Goal: Communication & Community: Participate in discussion

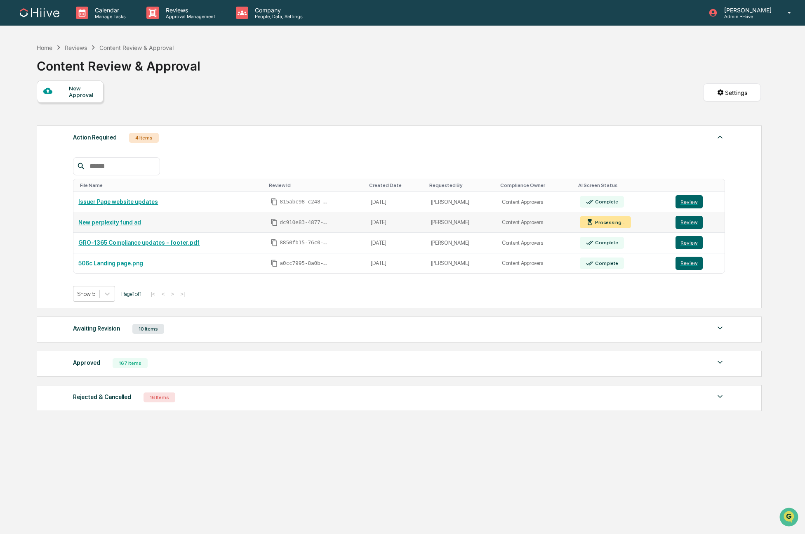
click at [614, 227] on div "Processing..." at bounding box center [605, 222] width 51 height 12
click at [688, 222] on button "Review" at bounding box center [689, 222] width 27 height 13
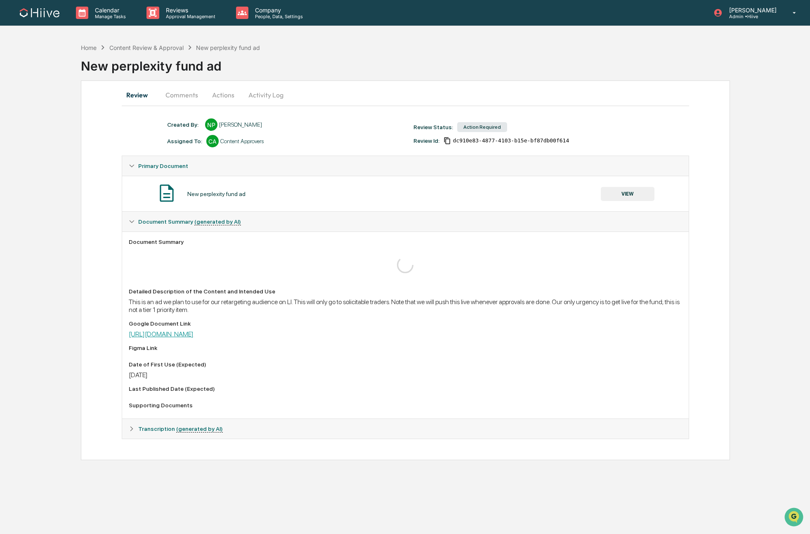
click at [194, 332] on link "[URL][DOMAIN_NAME]" at bounding box center [161, 334] width 65 height 8
click at [227, 93] on button "Actions" at bounding box center [223, 95] width 37 height 20
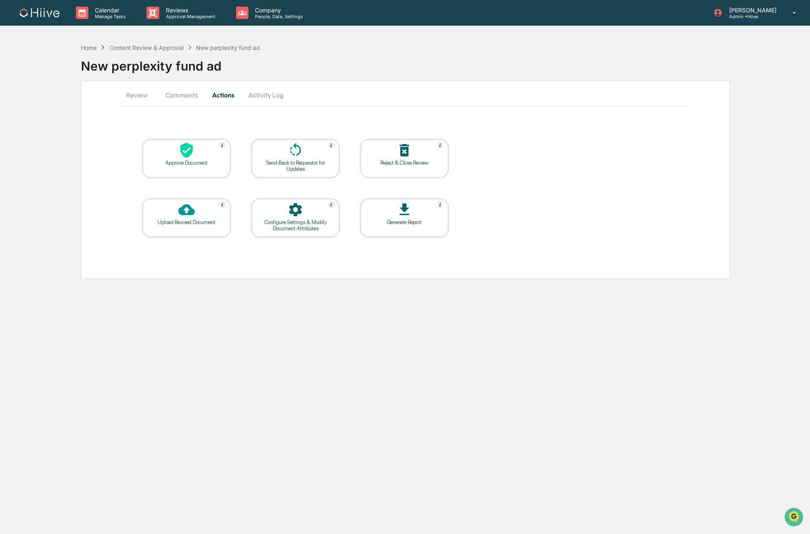
click at [256, 95] on button "Activity Log" at bounding box center [266, 95] width 48 height 20
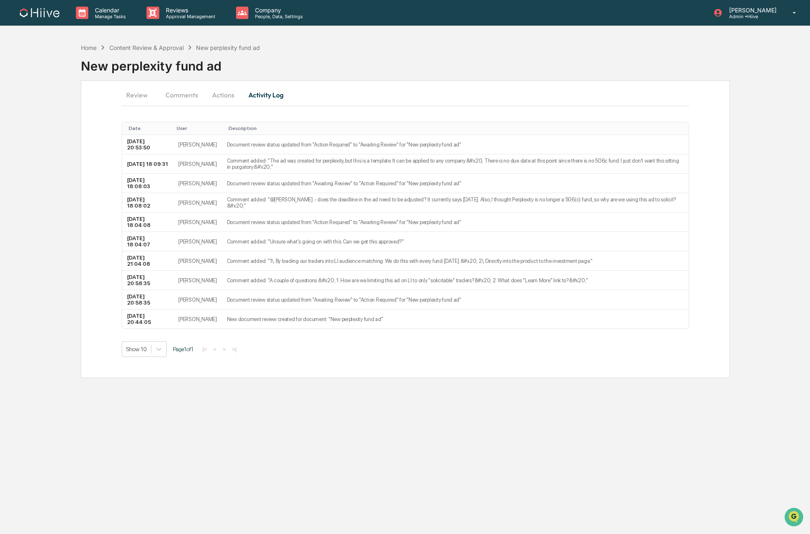
click at [179, 98] on button "Comments" at bounding box center [182, 95] width 46 height 20
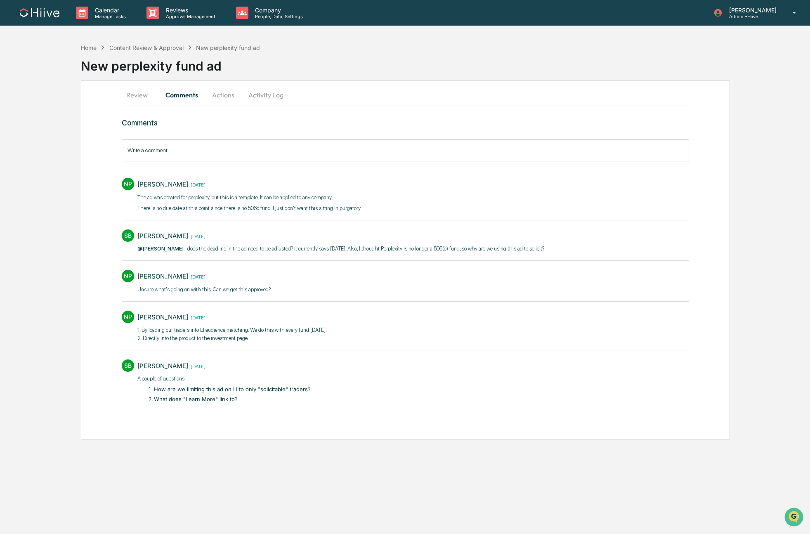
drag, startPoint x: 132, startPoint y: 96, endPoint x: 134, endPoint y: 100, distance: 4.2
click at [134, 100] on button "Review" at bounding box center [140, 95] width 37 height 20
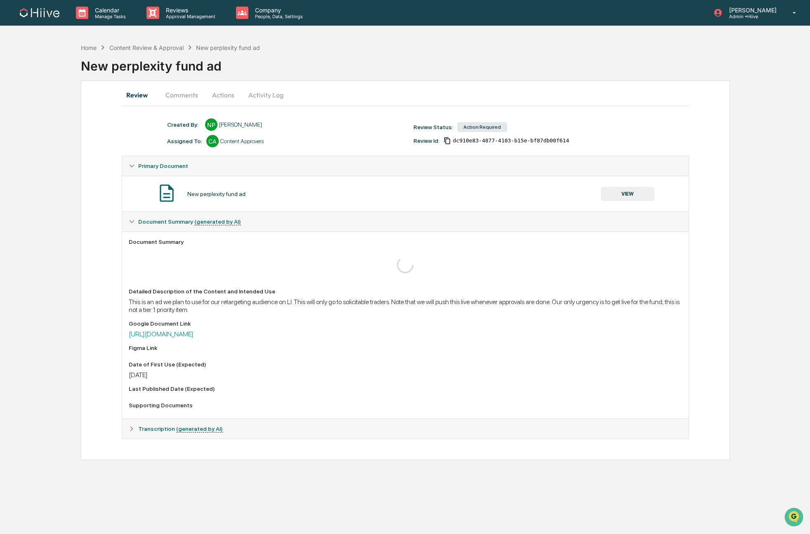
click at [167, 96] on button "Comments" at bounding box center [182, 95] width 46 height 20
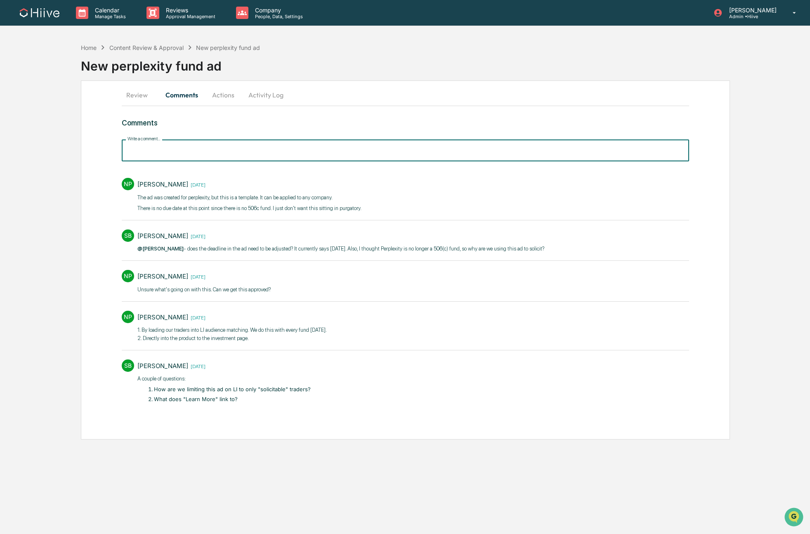
click at [183, 149] on input "Write a comment..." at bounding box center [405, 150] width 567 height 22
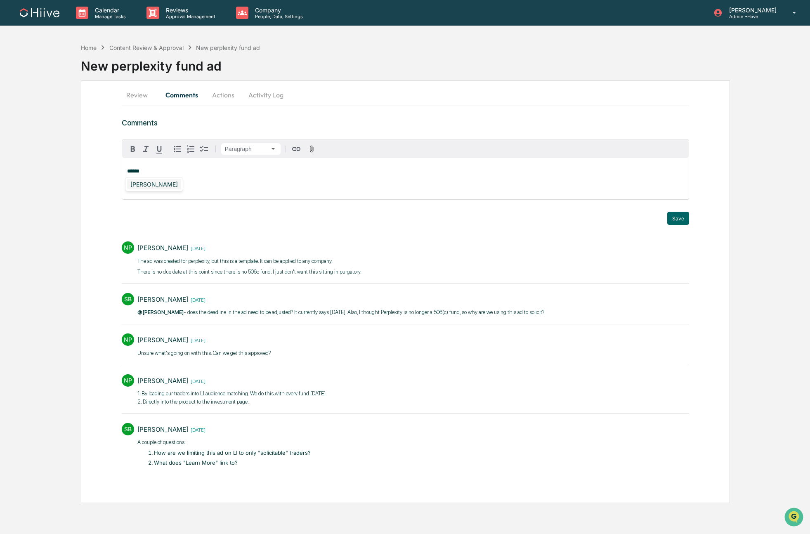
click at [167, 188] on div "[PERSON_NAME]" at bounding box center [154, 184] width 54 height 10
click at [677, 217] on button "Save" at bounding box center [678, 218] width 22 height 13
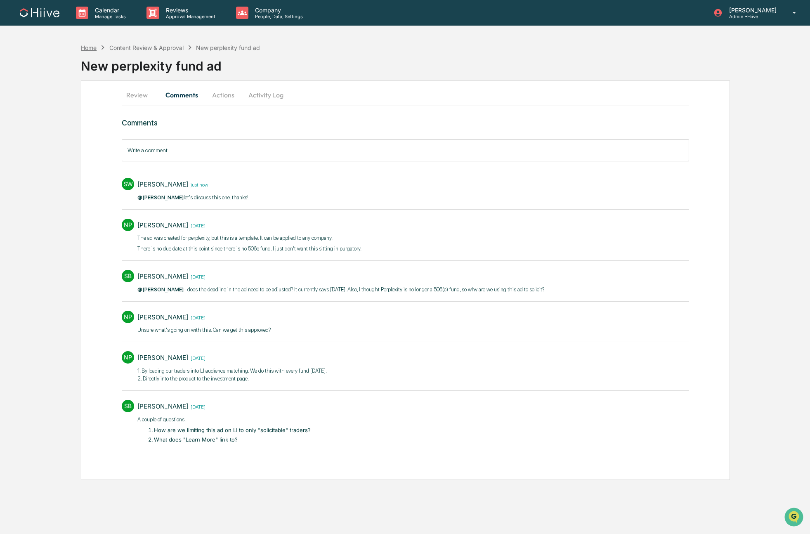
click at [86, 47] on div "Home" at bounding box center [89, 47] width 16 height 7
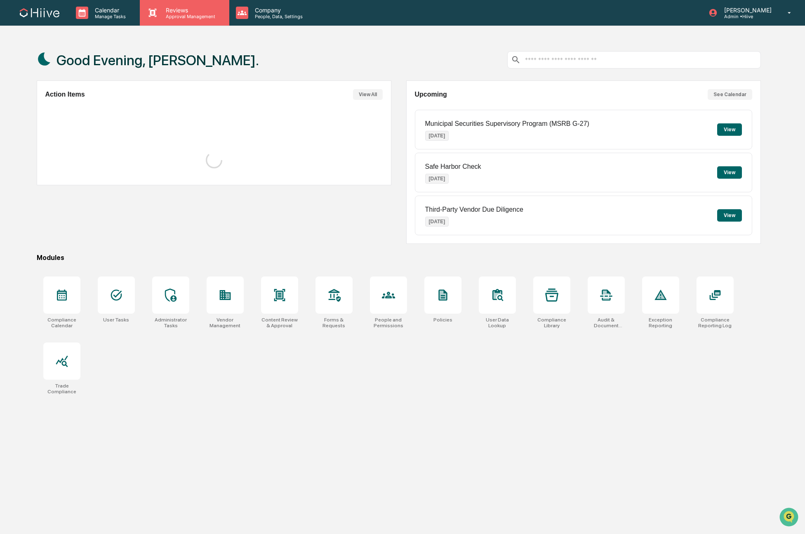
click at [178, 18] on p "Approval Management" at bounding box center [189, 17] width 60 height 6
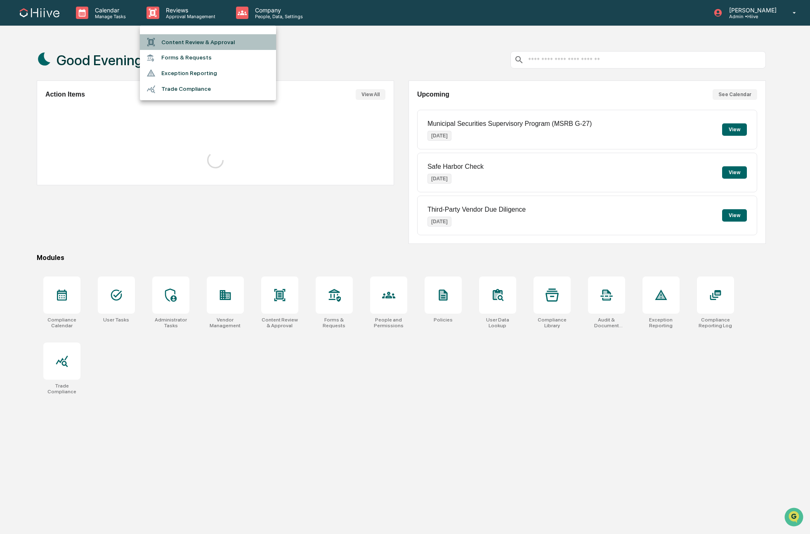
click at [178, 40] on li "Content Review & Approval" at bounding box center [208, 42] width 136 height 16
